Goal: Find specific page/section: Find specific page/section

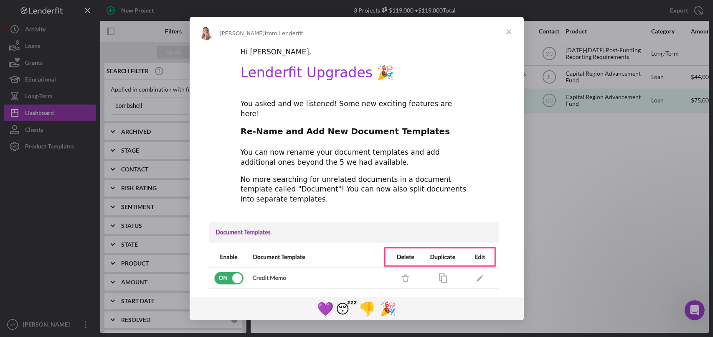
click at [510, 31] on span "Close" at bounding box center [509, 32] width 30 height 30
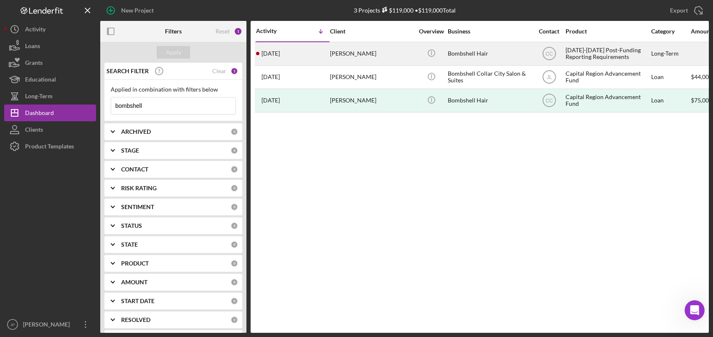
click at [592, 55] on div "[DATE]-[DATE] Post-Funding Reporting Requirements" at bounding box center [608, 54] width 84 height 22
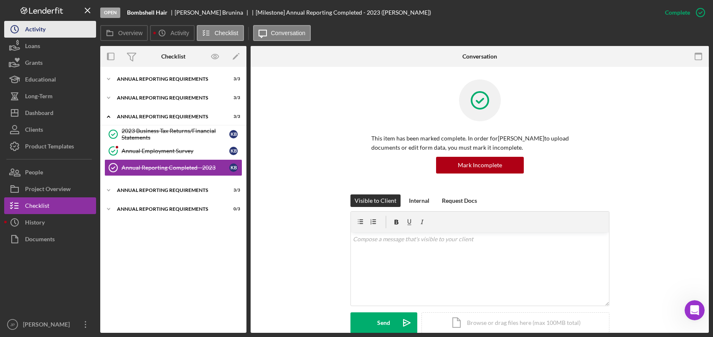
click at [42, 28] on div "Activity" at bounding box center [35, 30] width 20 height 19
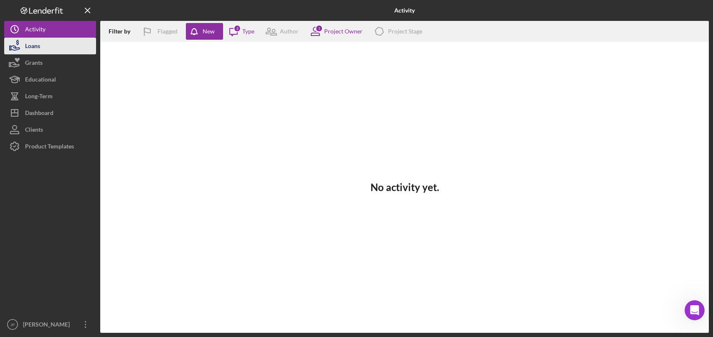
click at [44, 50] on button "Loans" at bounding box center [50, 46] width 92 height 17
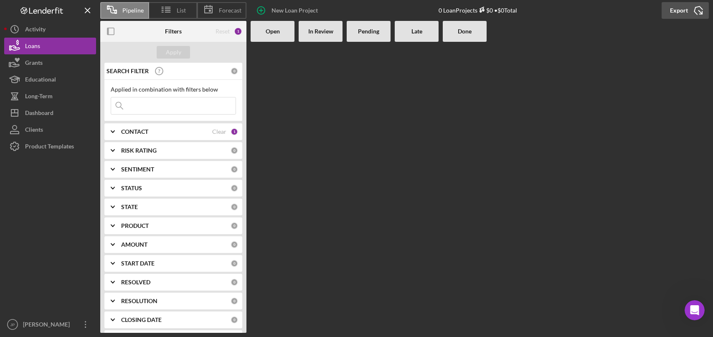
click at [684, 10] on div "Export" at bounding box center [679, 10] width 18 height 17
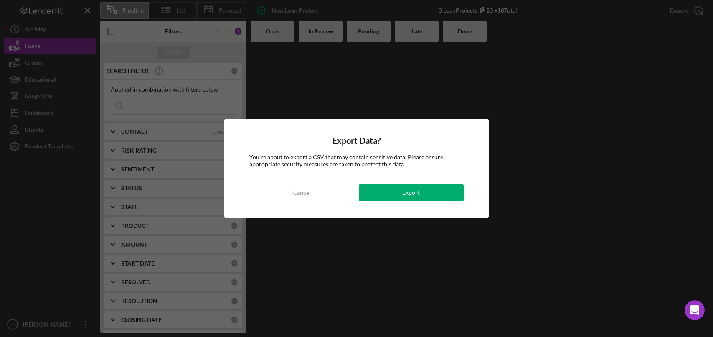
click at [312, 194] on button "Cancel" at bounding box center [301, 192] width 105 height 17
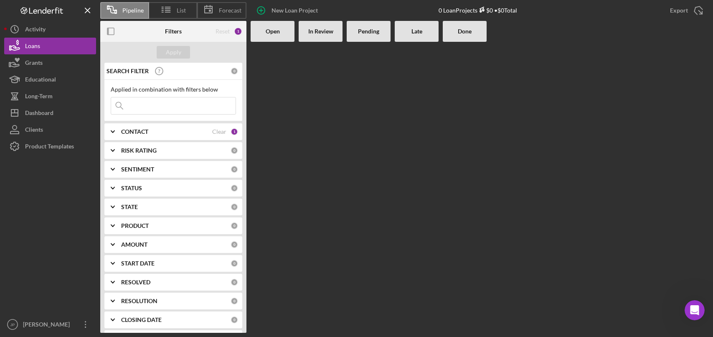
click at [165, 104] on input at bounding box center [173, 105] width 124 height 17
click at [163, 107] on input at bounding box center [173, 105] width 124 height 17
click at [160, 107] on input at bounding box center [173, 105] width 124 height 17
drag, startPoint x: 160, startPoint y: 105, endPoint x: 159, endPoint y: 96, distance: 9.3
click at [160, 104] on input at bounding box center [173, 105] width 124 height 17
